Goal: Task Accomplishment & Management: Complete application form

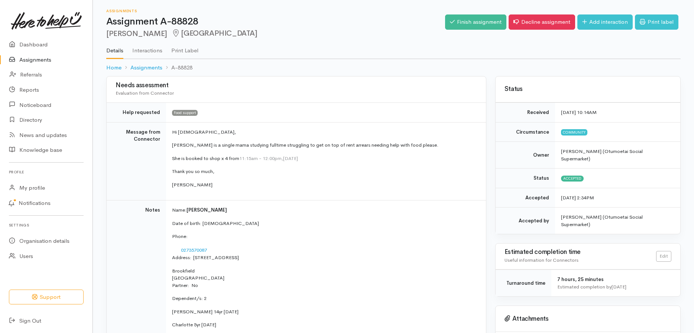
scroll to position [62, 0]
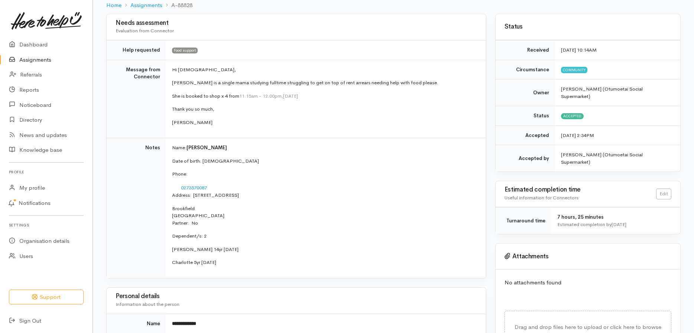
click at [36, 55] on link "Assignments" at bounding box center [46, 59] width 93 height 15
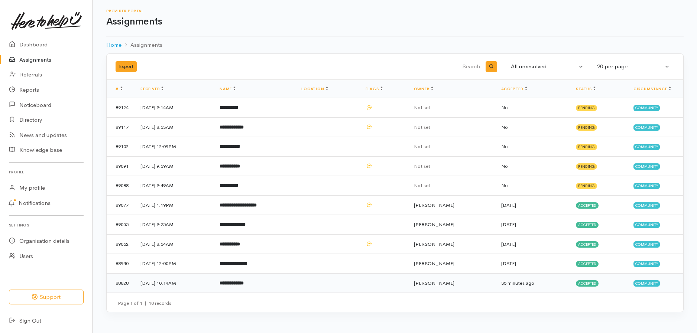
click at [244, 284] on b "**********" at bounding box center [232, 283] width 24 height 5
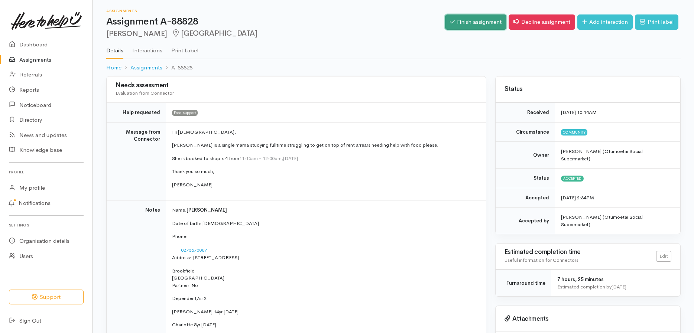
click at [467, 21] on link "Finish assignment" at bounding box center [475, 21] width 61 height 15
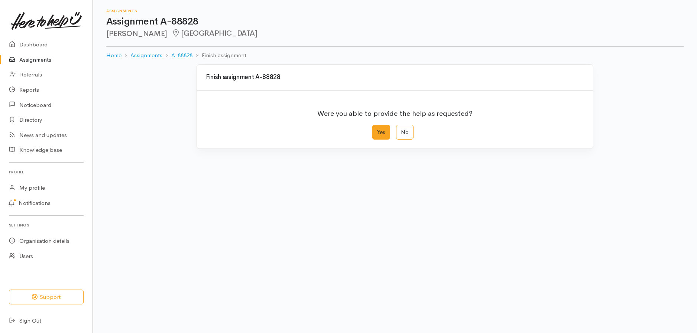
click at [385, 133] on label "Yes" at bounding box center [381, 132] width 18 height 15
click at [377, 130] on input "Yes" at bounding box center [374, 127] width 5 height 5
radio input "true"
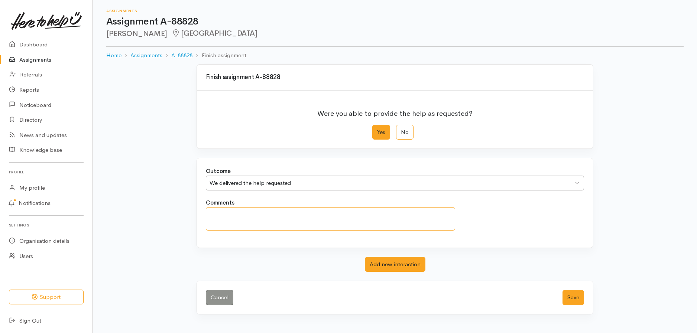
click at [360, 217] on textarea "Comments" at bounding box center [330, 218] width 249 height 23
type textarea "will be attending next week... she has been unwell but has maintained contact t…"
click at [576, 297] on button "Save" at bounding box center [573, 297] width 22 height 15
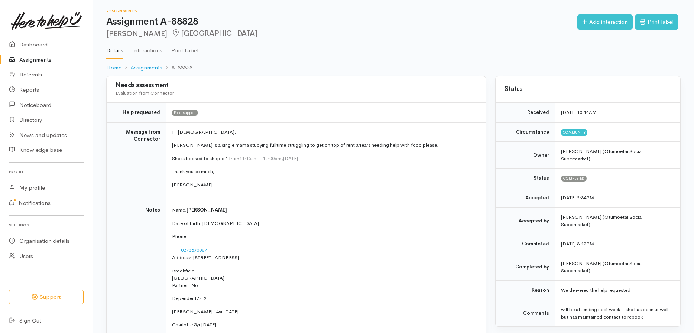
click at [40, 62] on link "Assignments" at bounding box center [46, 59] width 93 height 15
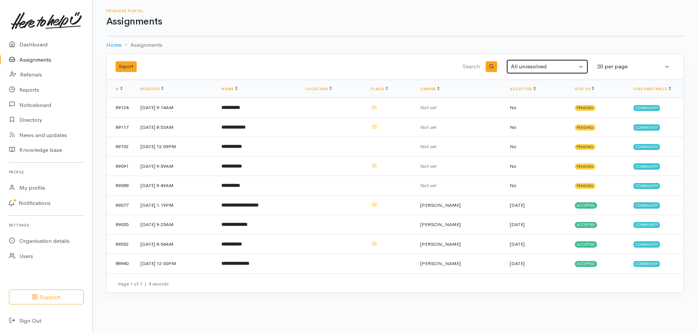
click at [526, 65] on div "All unresolved" at bounding box center [544, 66] width 66 height 9
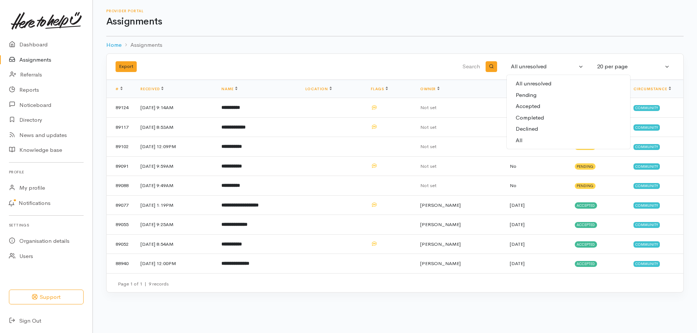
click at [533, 117] on span "Completed" at bounding box center [530, 118] width 28 height 9
select select "Completed"
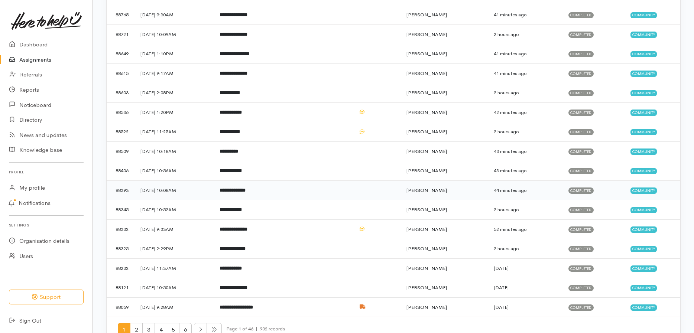
scroll to position [190, 0]
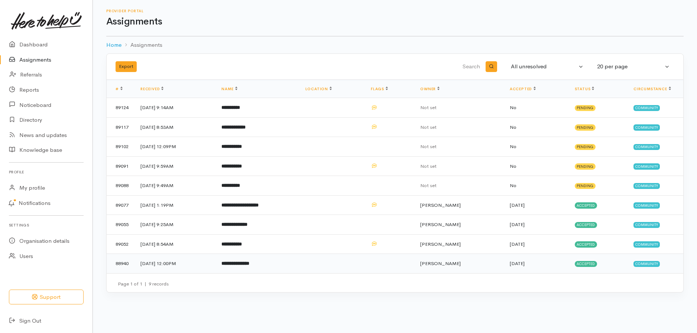
click at [249, 263] on b "**********" at bounding box center [235, 263] width 28 height 5
